Goal: Task Accomplishment & Management: Use online tool/utility

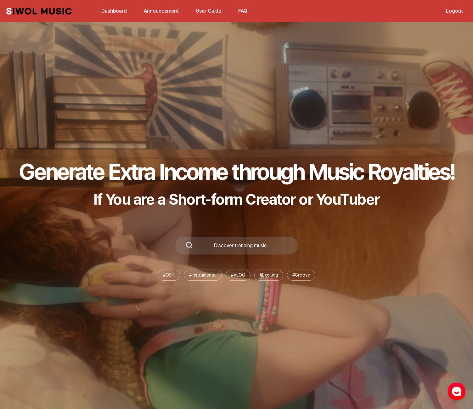
click at [111, 6] on link "Dashboard" at bounding box center [114, 11] width 33 height 14
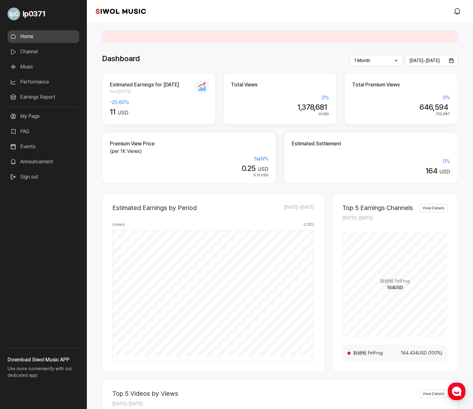
click at [42, 97] on link "Earnings Report" at bounding box center [44, 97] width 72 height 13
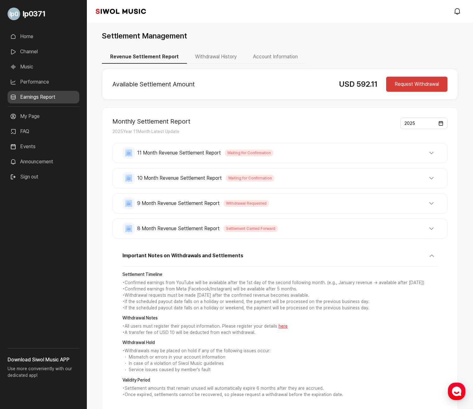
click at [412, 84] on button "Request Withdrawal" at bounding box center [417, 84] width 61 height 15
click at [415, 85] on button "Request Withdrawal" at bounding box center [417, 84] width 61 height 15
